Goal: Transaction & Acquisition: Purchase product/service

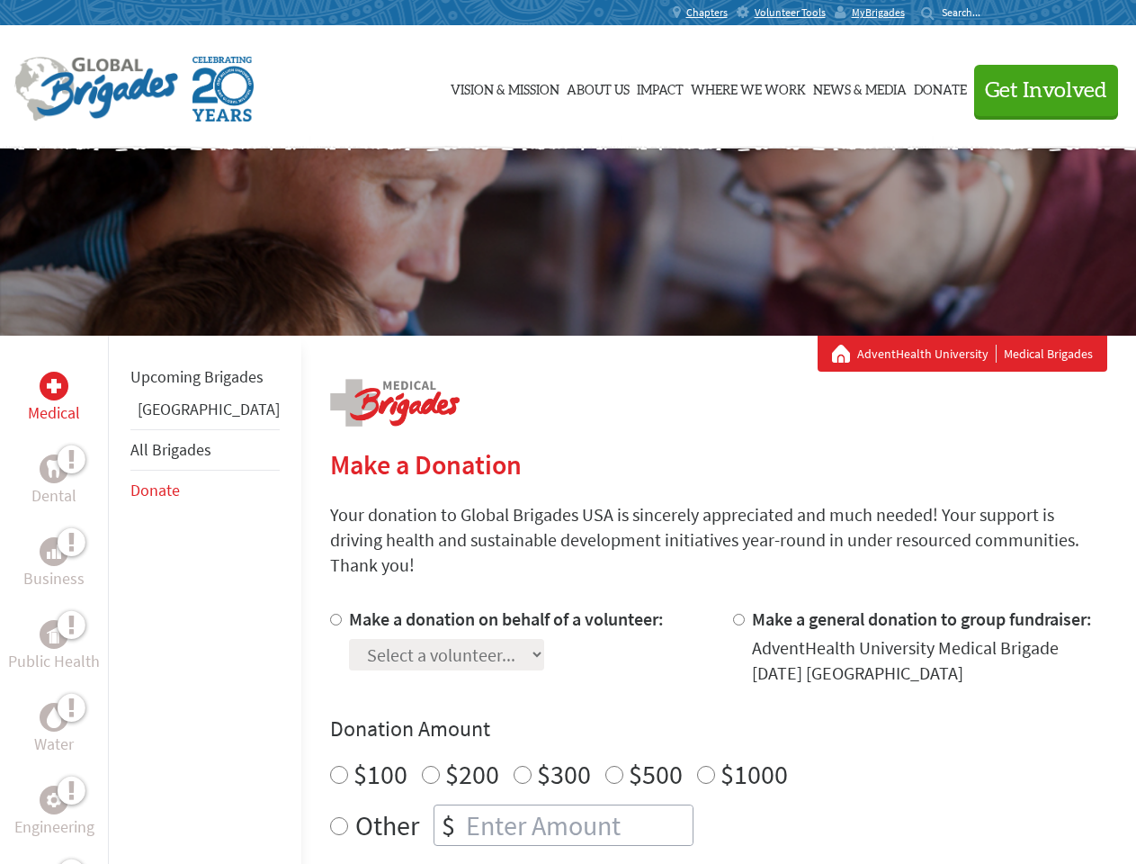
click at [993, 13] on div "Search for:" at bounding box center [957, 12] width 72 height 14
click at [1038, 90] on span "Get Involved" at bounding box center [1046, 91] width 122 height 22
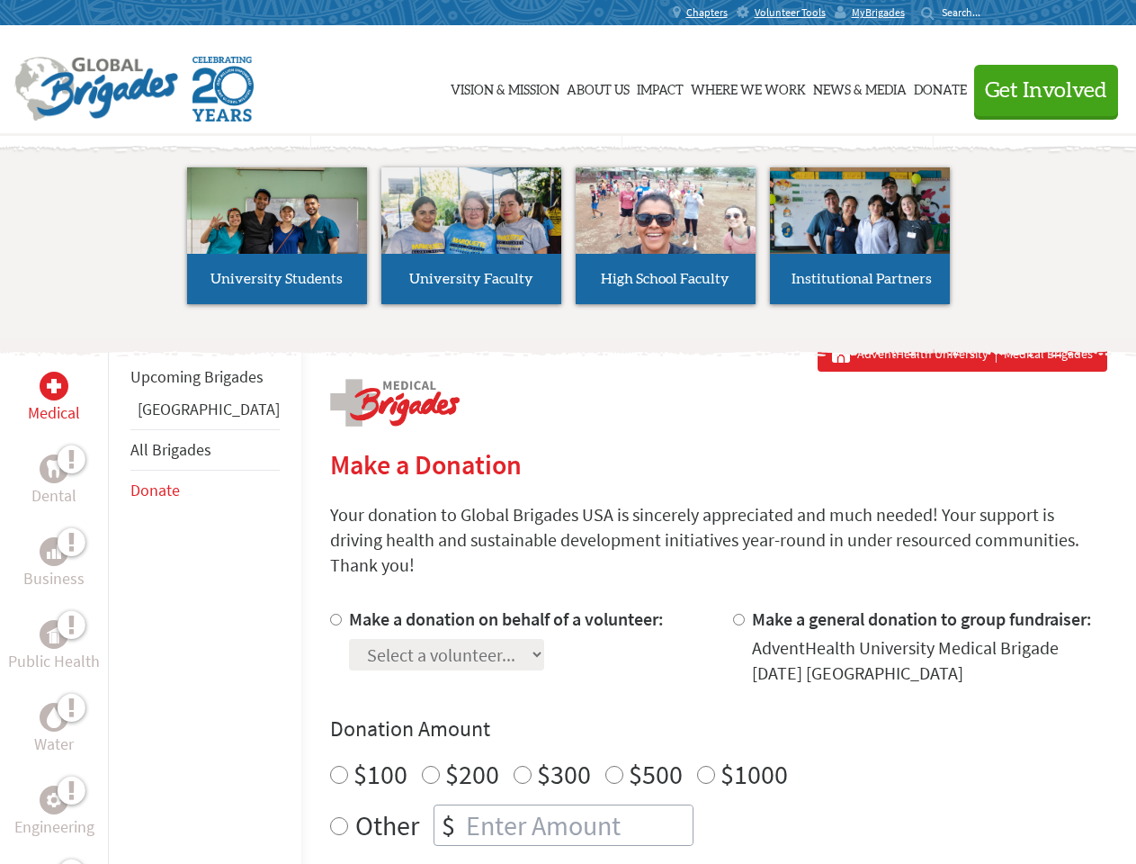
click at [119, 599] on div "Upcoming Brigades Guatemala All Brigades Donate" at bounding box center [204, 768] width 193 height 864
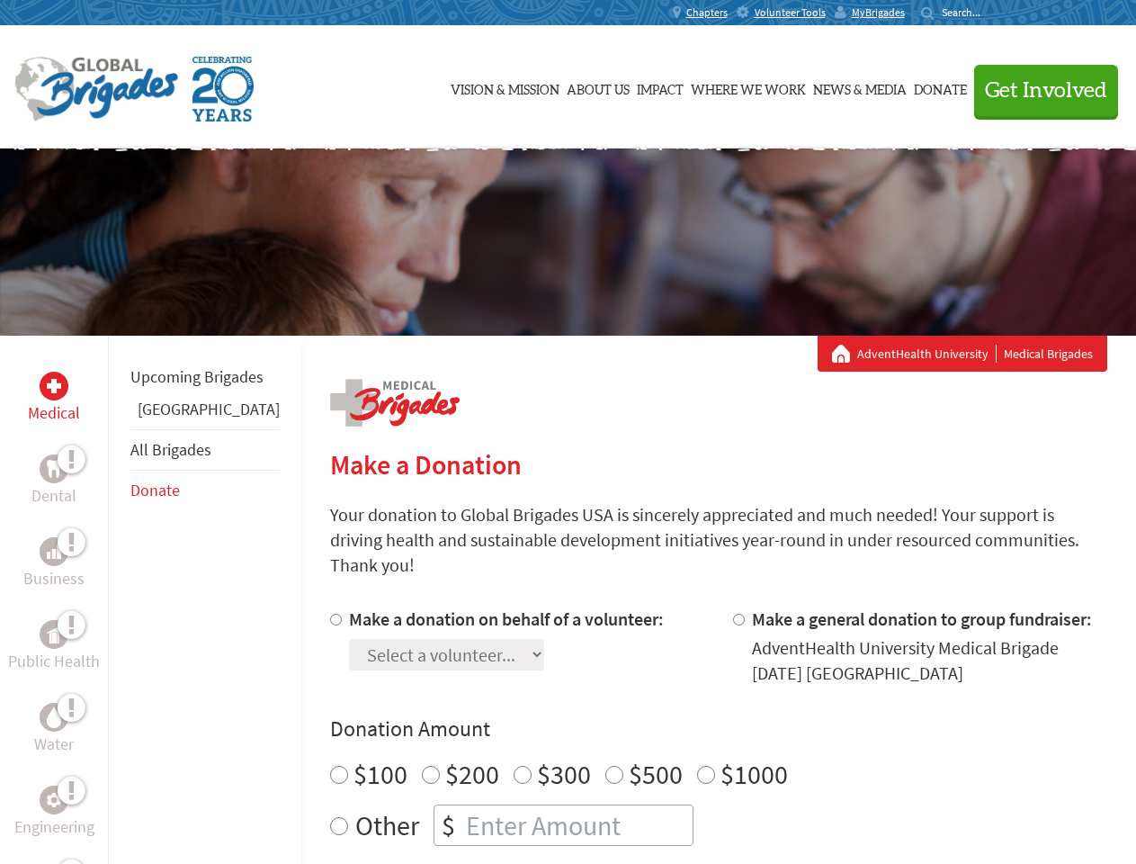
click at [687, 722] on div "Donation Amount $100 $200 $300 $500 $1000 Other $" at bounding box center [718, 779] width 777 height 131
click at [330, 614] on input "Make a donation on behalf of a volunteer:" at bounding box center [336, 620] width 12 height 12
radio input "true"
click at [733, 614] on input "Make a general donation to group fundraiser:" at bounding box center [739, 620] width 12 height 12
radio input "true"
